Goal: Task Accomplishment & Management: Use online tool/utility

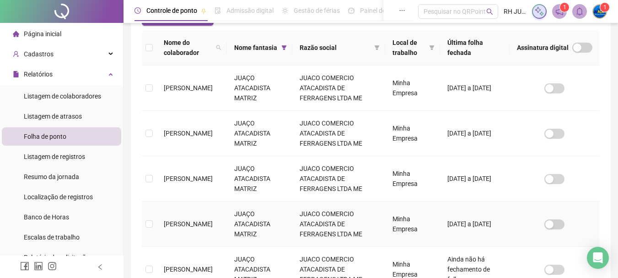
scroll to position [94, 0]
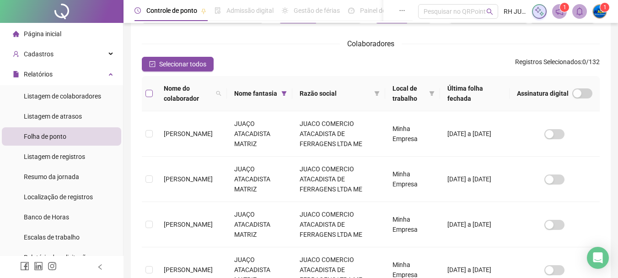
click at [148, 97] on label at bounding box center [148, 93] width 7 height 10
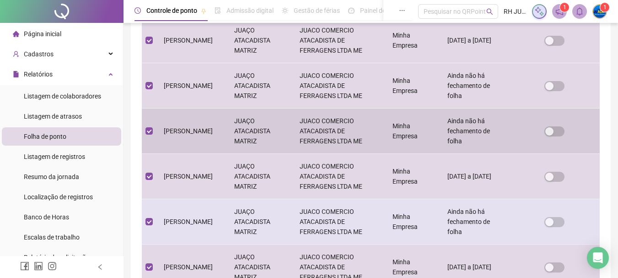
scroll to position [460, 0]
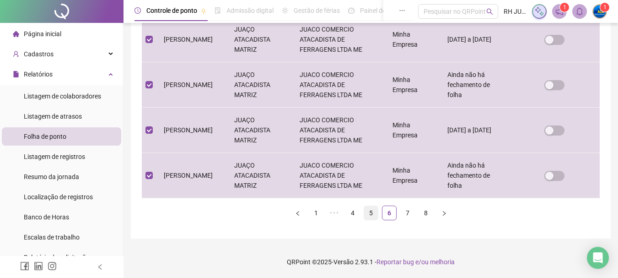
click at [369, 218] on link "5" at bounding box center [371, 213] width 14 height 14
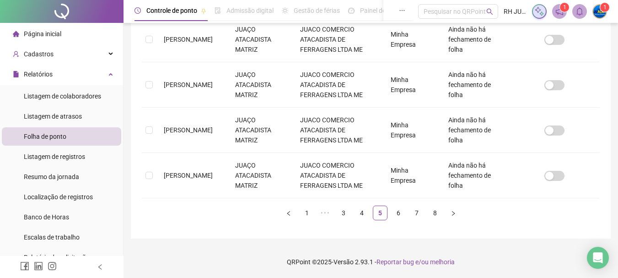
scroll to position [48, 0]
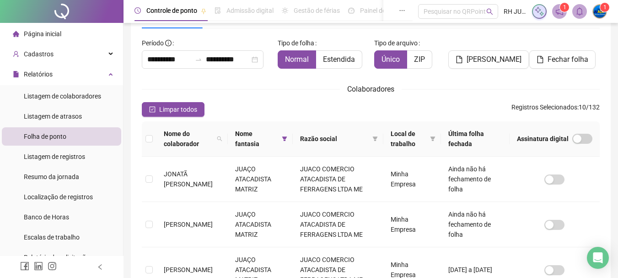
click at [153, 140] on th at bounding box center [149, 138] width 15 height 35
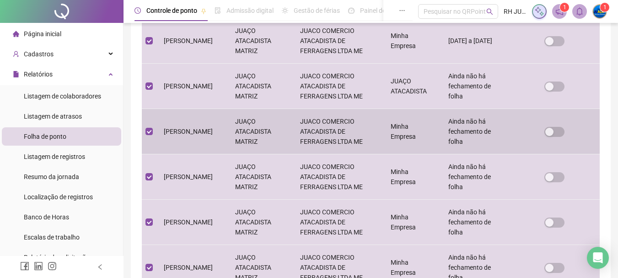
scroll to position [460, 0]
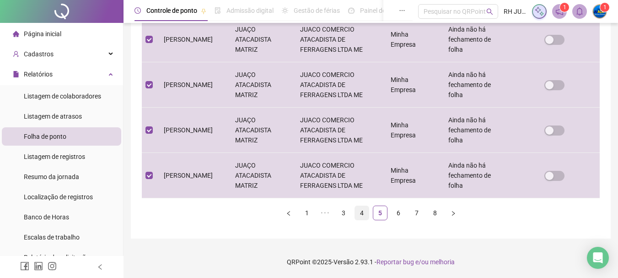
click at [364, 215] on link "4" at bounding box center [362, 213] width 14 height 14
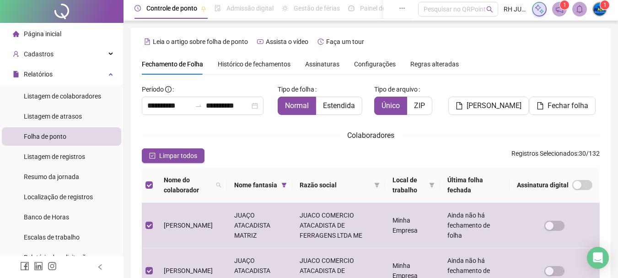
scroll to position [0, 0]
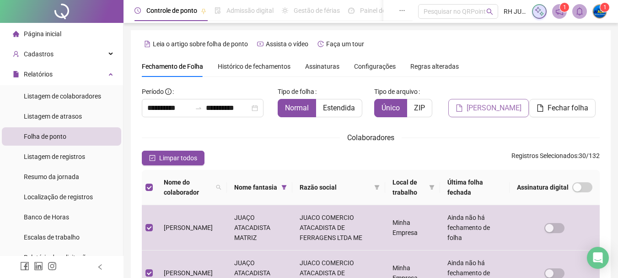
click at [484, 112] on span "[PERSON_NAME]" at bounding box center [493, 107] width 55 height 11
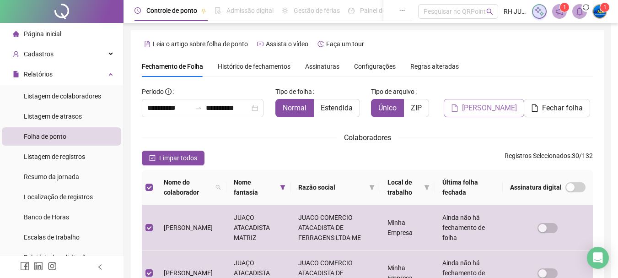
scroll to position [48, 0]
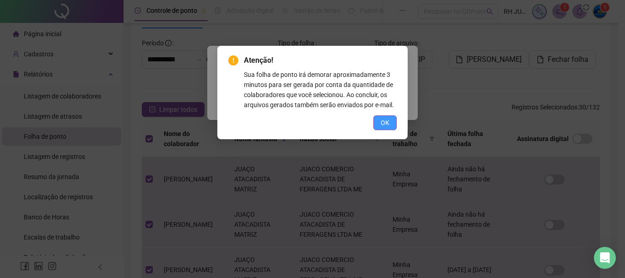
click at [384, 123] on span "OK" at bounding box center [384, 123] width 9 height 10
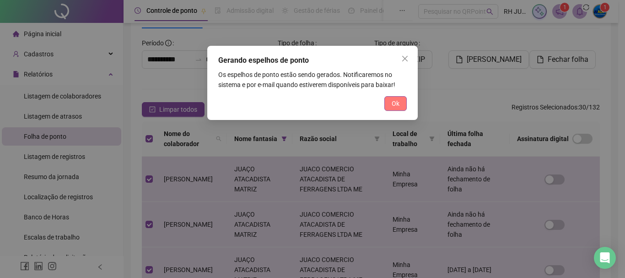
click at [393, 108] on button "Ok" at bounding box center [395, 103] width 22 height 15
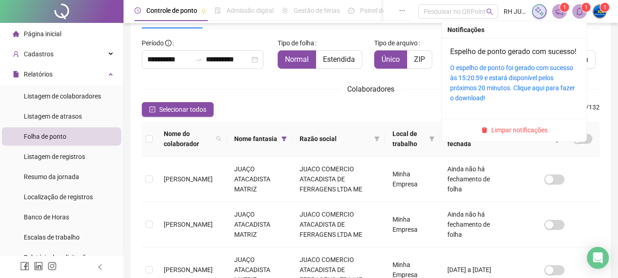
click at [583, 11] on sup "1" at bounding box center [585, 7] width 9 height 9
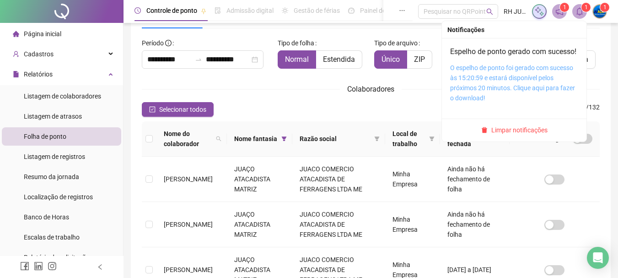
click at [519, 95] on link "O espelho de ponto foi gerado com sucesso às 15:20:59 e estará disponível pelos…" at bounding box center [512, 82] width 125 height 37
click at [481, 91] on link "O espelho de ponto foi gerado com sucesso às 15:20:59 e estará disponível pelos…" at bounding box center [512, 82] width 125 height 37
